Goal: Task Accomplishment & Management: Manage account settings

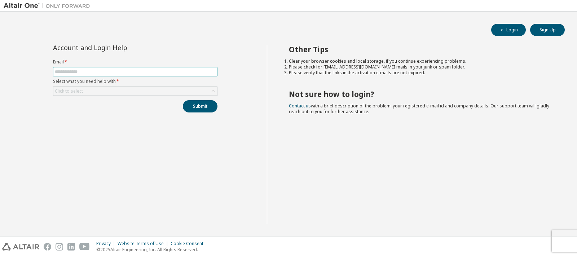
click at [79, 72] on input "text" at bounding box center [135, 72] width 161 height 6
click at [91, 90] on div "Click to select" at bounding box center [135, 91] width 164 height 9
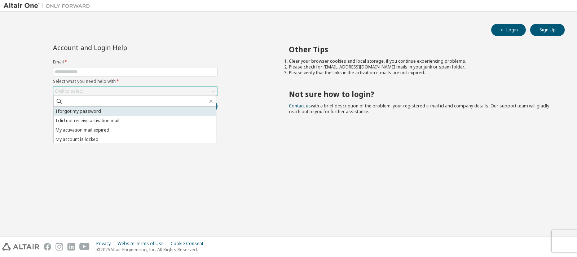
click at [92, 112] on li "I forgot my password" at bounding box center [135, 111] width 162 height 9
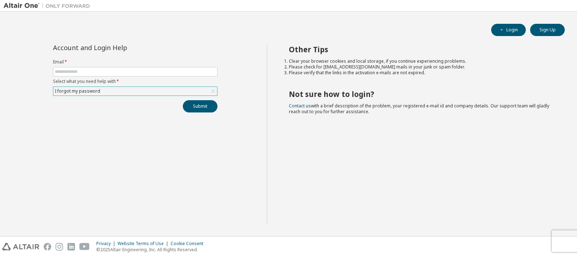
click at [93, 65] on label "Email *" at bounding box center [135, 62] width 164 height 6
click at [92, 70] on input "text" at bounding box center [135, 72] width 161 height 6
type input "**********"
click at [116, 90] on div "I forgot my password" at bounding box center [135, 91] width 164 height 9
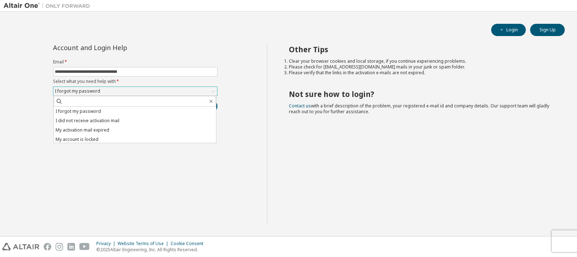
click at [115, 92] on div "I forgot my password" at bounding box center [135, 91] width 164 height 9
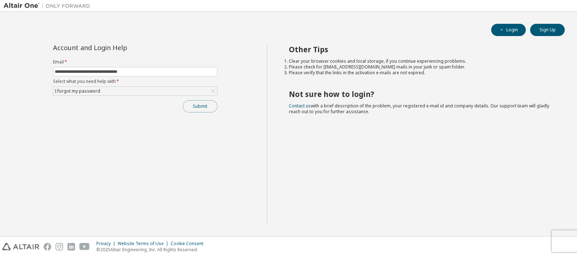
click at [193, 109] on button "Submit" at bounding box center [200, 106] width 35 height 12
click at [194, 110] on button "Submit" at bounding box center [200, 106] width 35 height 12
click at [511, 30] on button "Login" at bounding box center [508, 30] width 35 height 12
